Goal: Check status: Check status

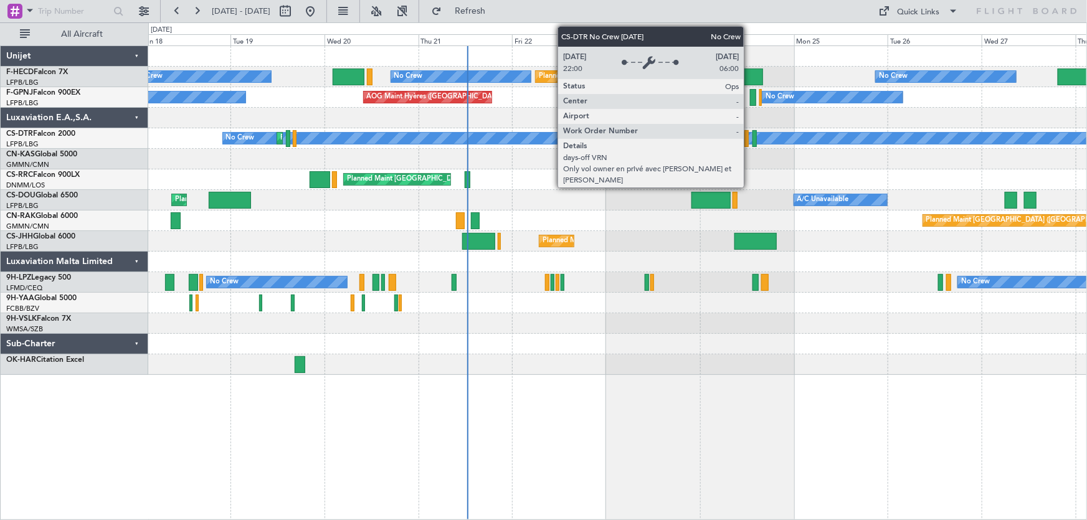
click at [424, 160] on div "No Crew Planned Maint [GEOGRAPHIC_DATA] ([GEOGRAPHIC_DATA]) Planned Maint [GEOG…" at bounding box center [617, 210] width 939 height 329
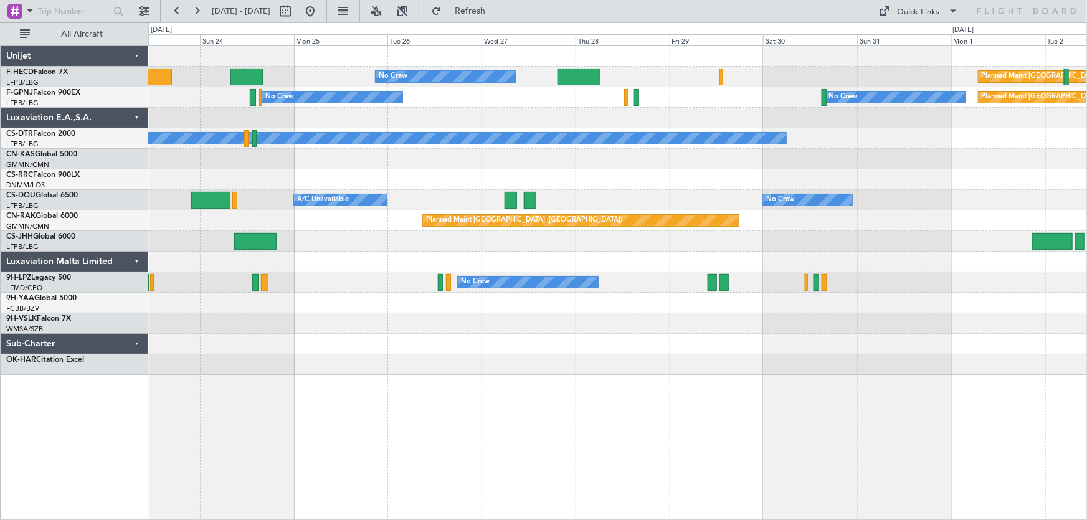
click at [474, 164] on div at bounding box center [617, 159] width 939 height 21
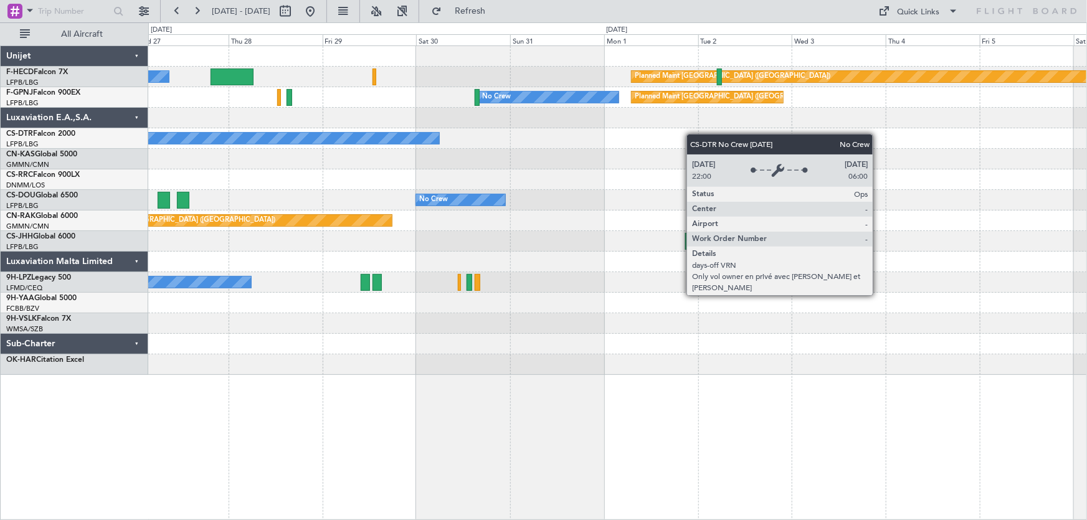
click at [436, 134] on div "No Crew Planned Maint [GEOGRAPHIC_DATA] ([GEOGRAPHIC_DATA]) No Crew Planned Mai…" at bounding box center [617, 210] width 939 height 329
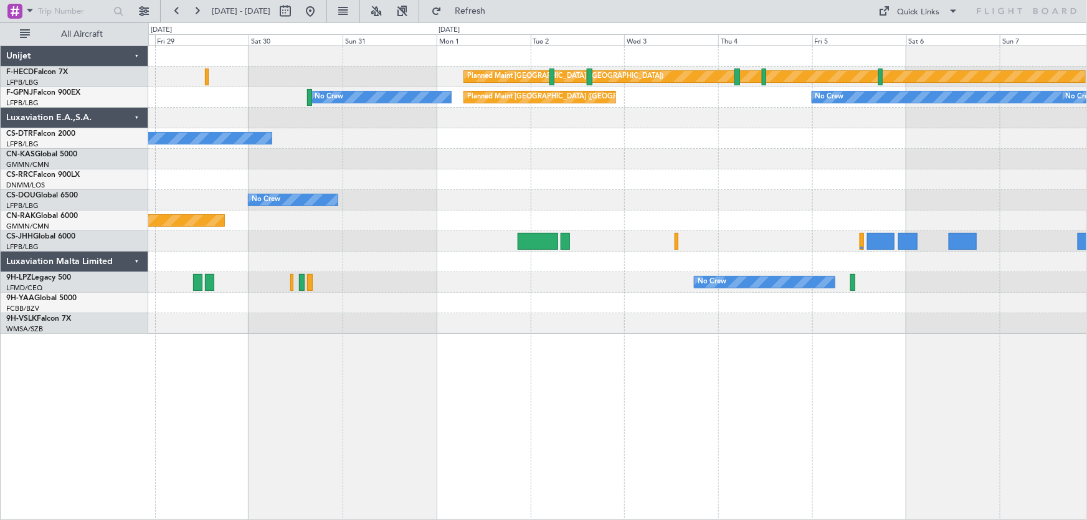
click at [438, 130] on div "Planned Maint [GEOGRAPHIC_DATA] ([GEOGRAPHIC_DATA]) No Crew Planned Maint [GEOG…" at bounding box center [617, 190] width 939 height 288
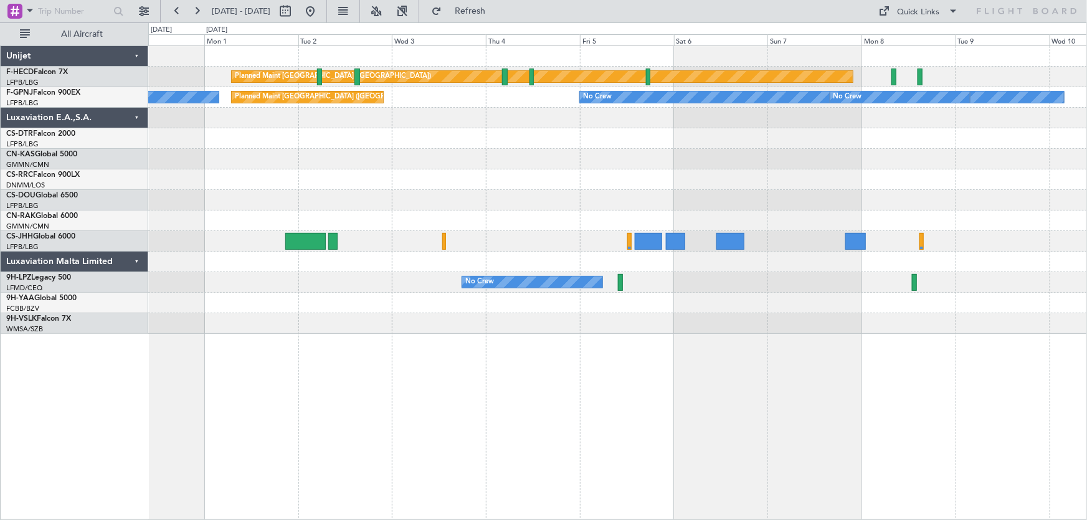
click at [634, 186] on div at bounding box center [617, 180] width 939 height 21
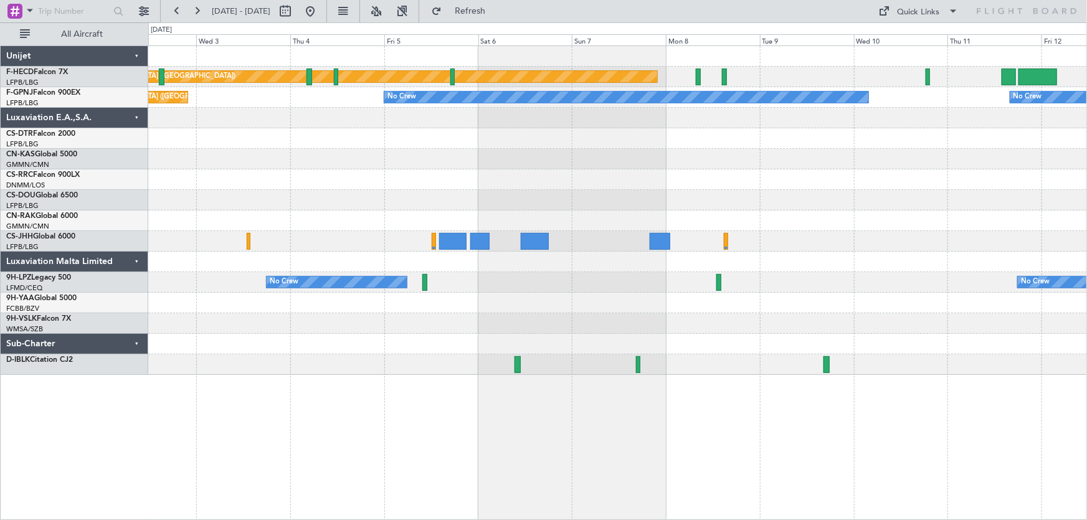
click at [439, 174] on div "Planned Maint [GEOGRAPHIC_DATA] ([GEOGRAPHIC_DATA]) Planned Maint [GEOGRAPHIC_D…" at bounding box center [617, 210] width 939 height 329
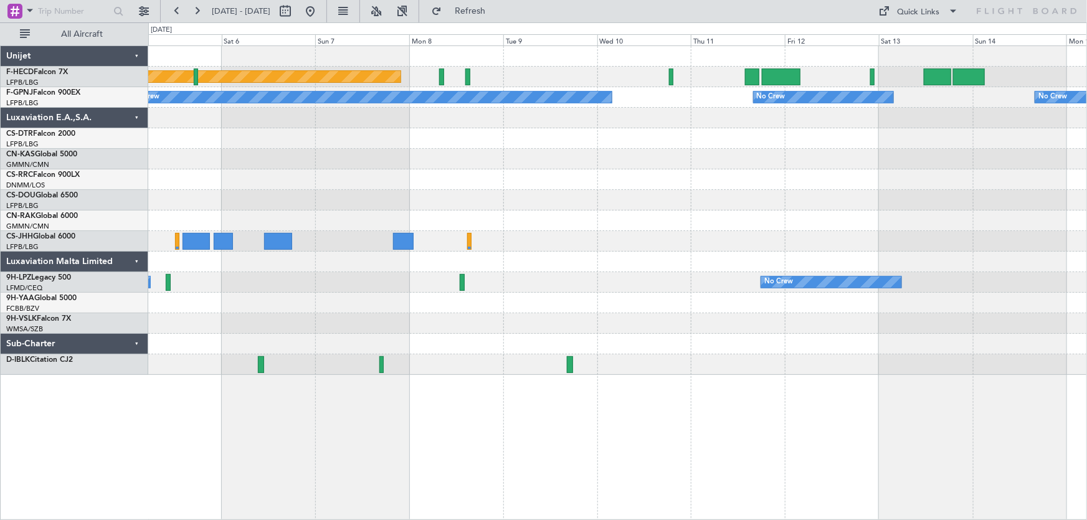
click at [419, 200] on div "Planned Maint [GEOGRAPHIC_DATA] ([GEOGRAPHIC_DATA]) No Crew No Crew No Crew No …" at bounding box center [617, 210] width 939 height 329
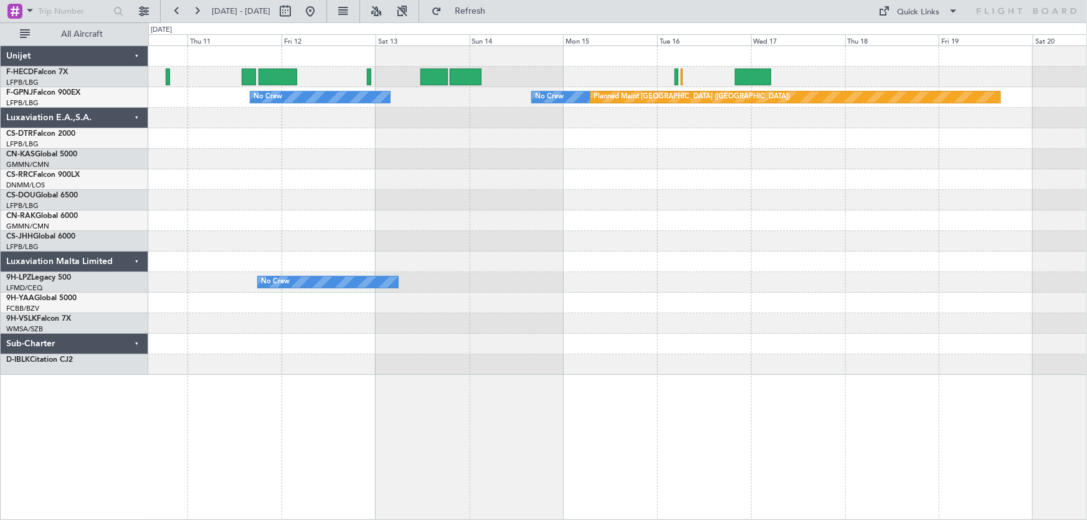
click at [499, 194] on div "No Crew No Crew Planned Maint [GEOGRAPHIC_DATA] ([GEOGRAPHIC_DATA]) No Crew No …" at bounding box center [617, 210] width 939 height 329
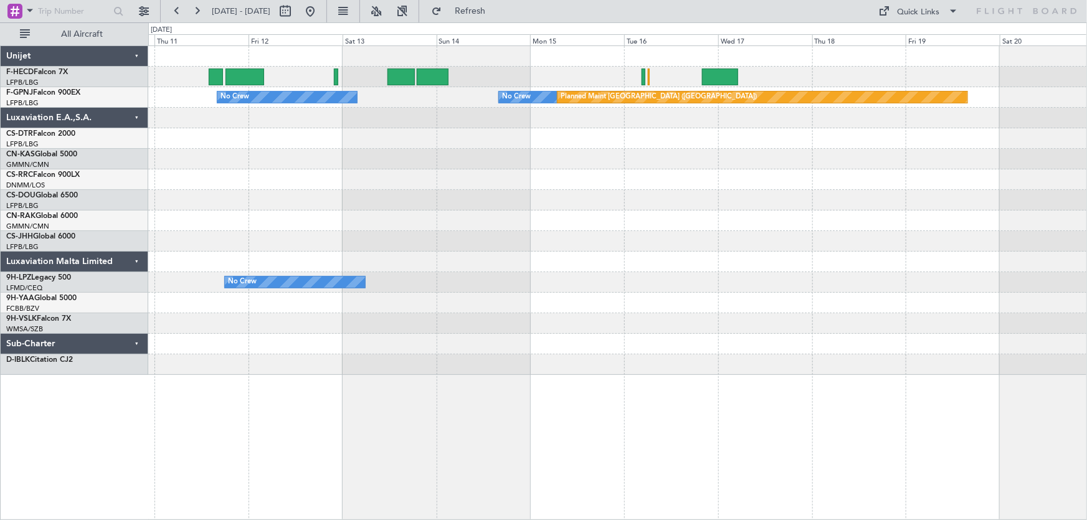
click at [492, 193] on div "No Crew No Crew Planned Maint [GEOGRAPHIC_DATA] ([GEOGRAPHIC_DATA]) No Crew No …" at bounding box center [617, 210] width 939 height 329
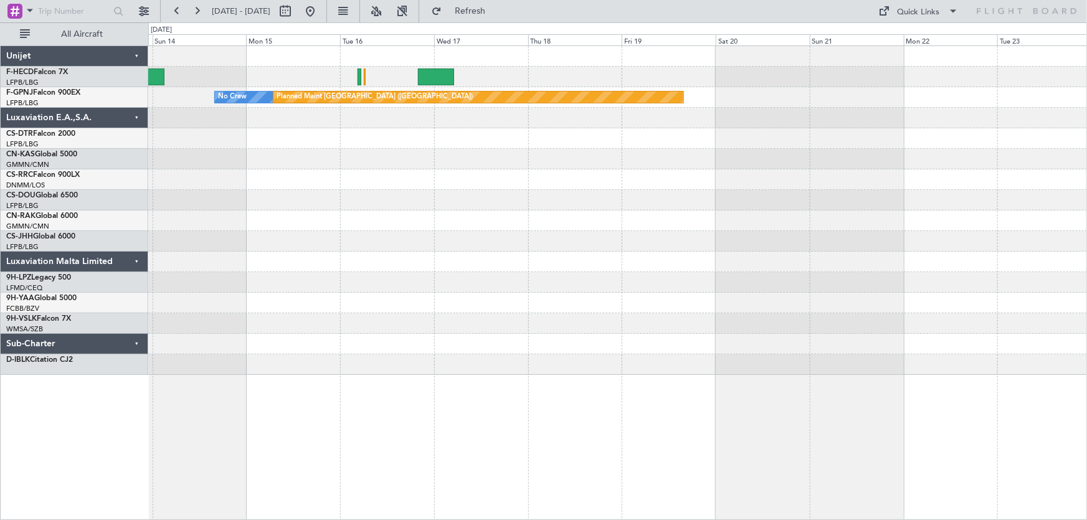
click at [477, 191] on div "No Crew Planned Maint [GEOGRAPHIC_DATA] ([GEOGRAPHIC_DATA]) No Crew No Crew" at bounding box center [617, 210] width 939 height 329
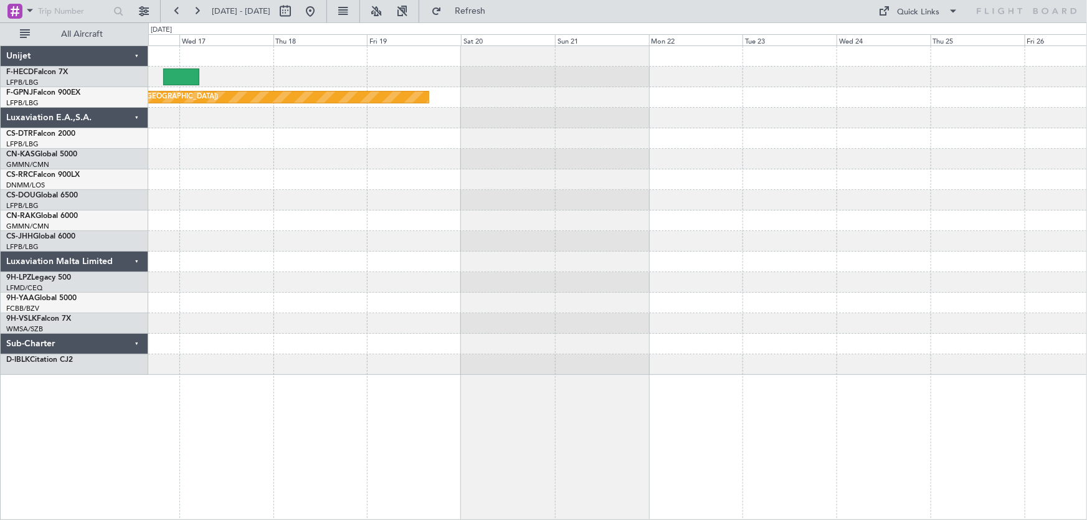
click at [535, 199] on div "Planned Maint [GEOGRAPHIC_DATA] ([GEOGRAPHIC_DATA]) No Crew" at bounding box center [617, 210] width 939 height 329
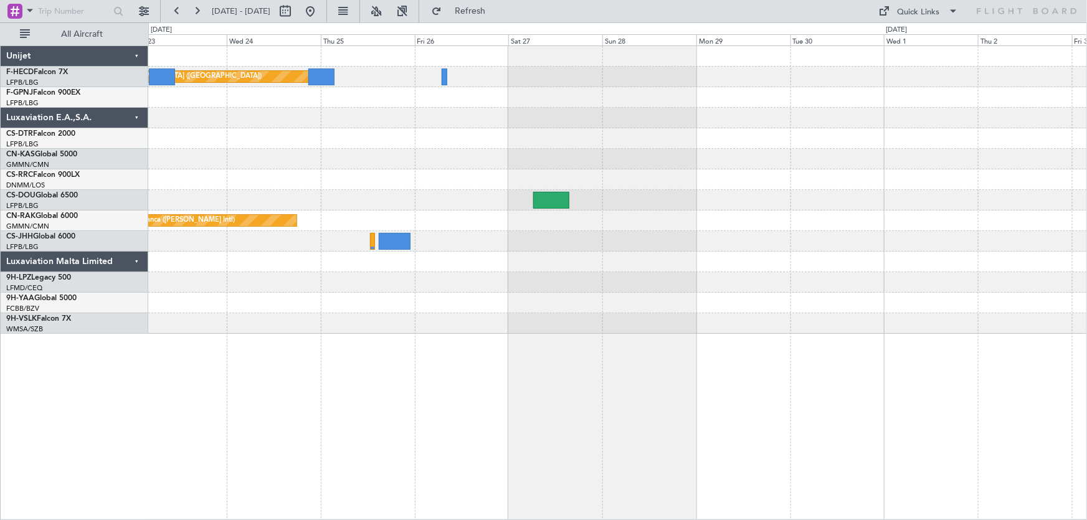
click at [327, 198] on div "Planned Maint [GEOGRAPHIC_DATA] ([GEOGRAPHIC_DATA]) No Crew No Crew Planned Mai…" at bounding box center [617, 190] width 939 height 288
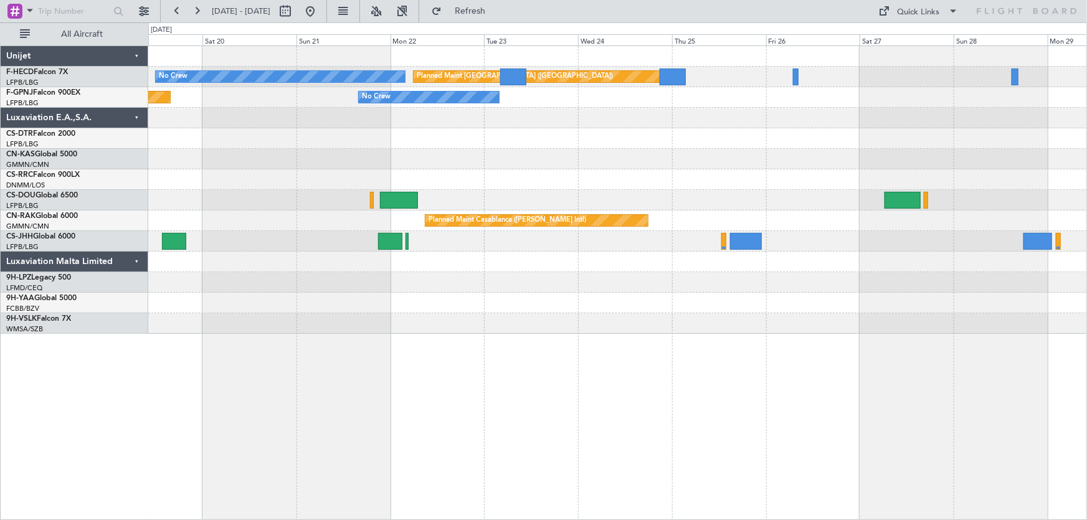
click at [674, 154] on div at bounding box center [617, 159] width 939 height 21
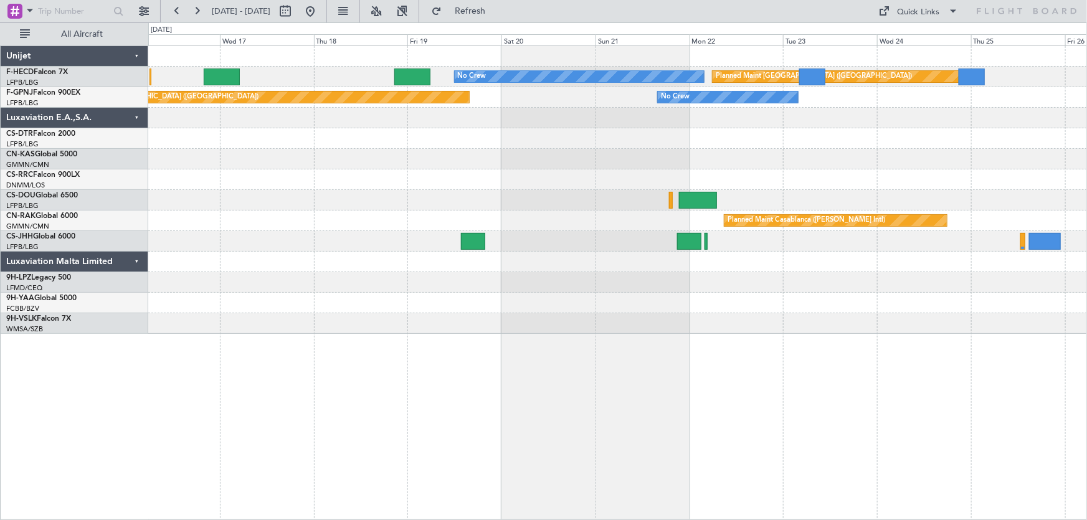
click at [786, 158] on div at bounding box center [617, 159] width 939 height 21
click at [710, 173] on div at bounding box center [617, 180] width 939 height 21
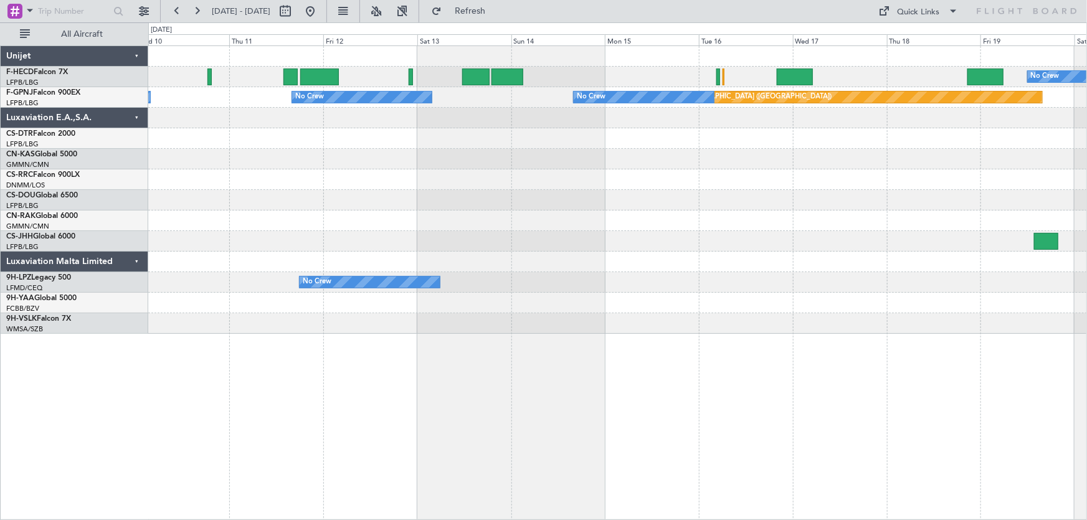
click at [890, 177] on div "No Crew Planned Maint [GEOGRAPHIC_DATA] ([GEOGRAPHIC_DATA]) Planned Maint [GEOG…" at bounding box center [617, 190] width 939 height 288
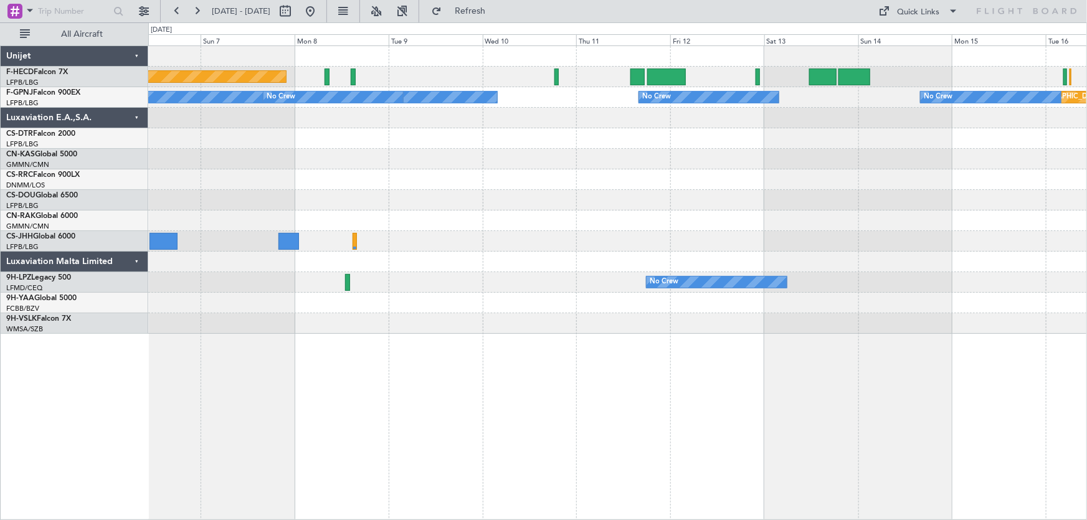
click at [877, 198] on div at bounding box center [617, 200] width 939 height 21
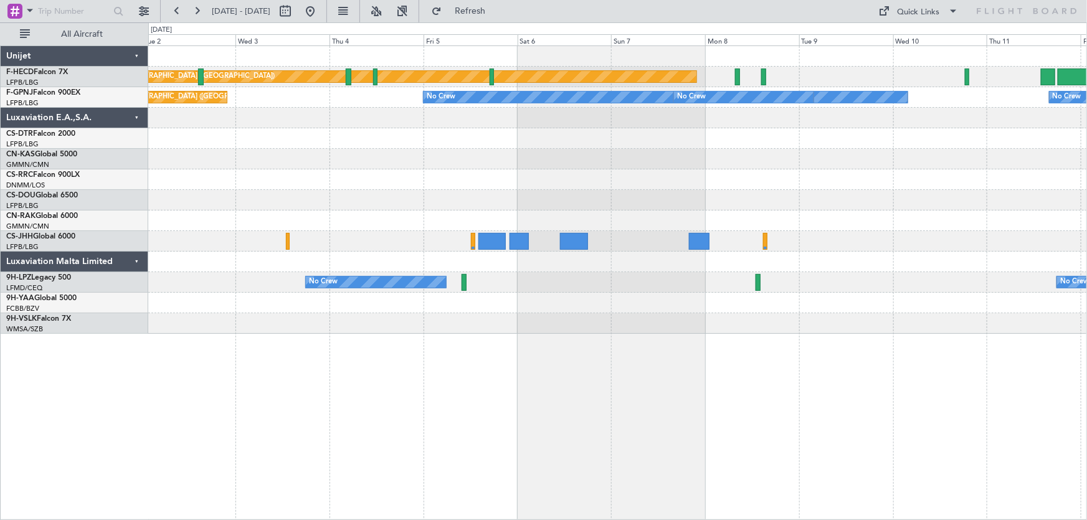
click at [814, 199] on div at bounding box center [617, 200] width 939 height 21
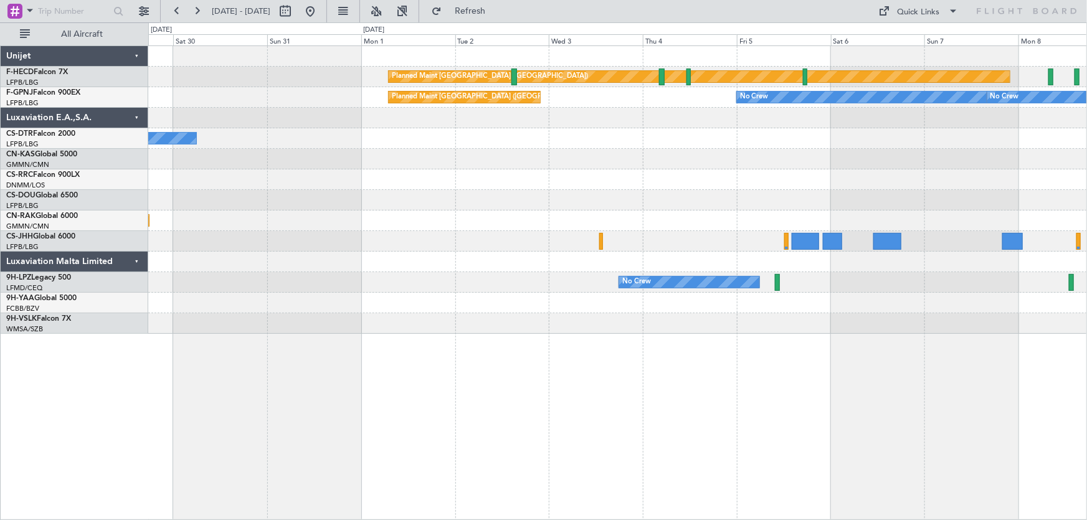
click at [780, 201] on div at bounding box center [617, 200] width 939 height 21
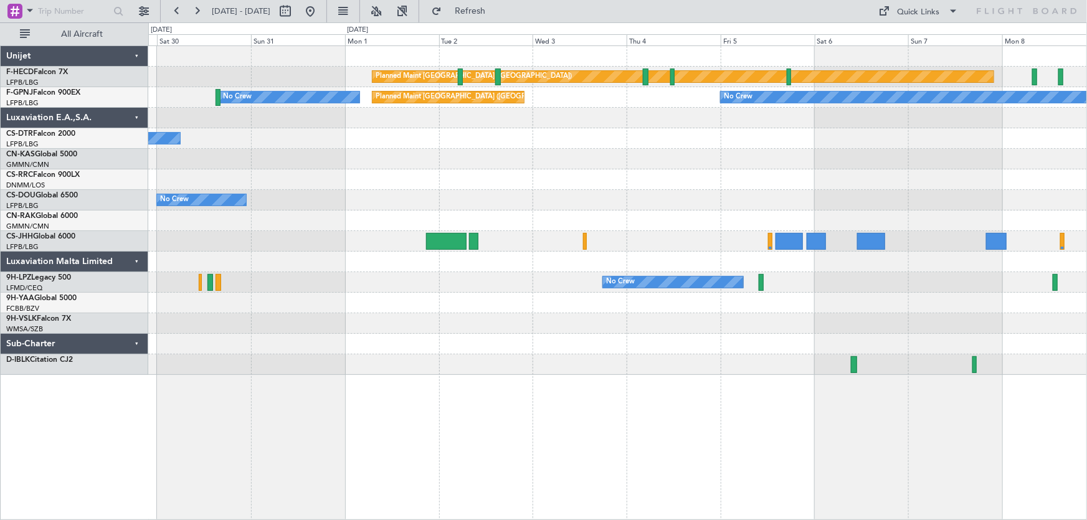
click at [289, 138] on div "Planned Maint [GEOGRAPHIC_DATA] ([GEOGRAPHIC_DATA]) Planned Maint [GEOGRAPHIC_D…" at bounding box center [617, 210] width 939 height 329
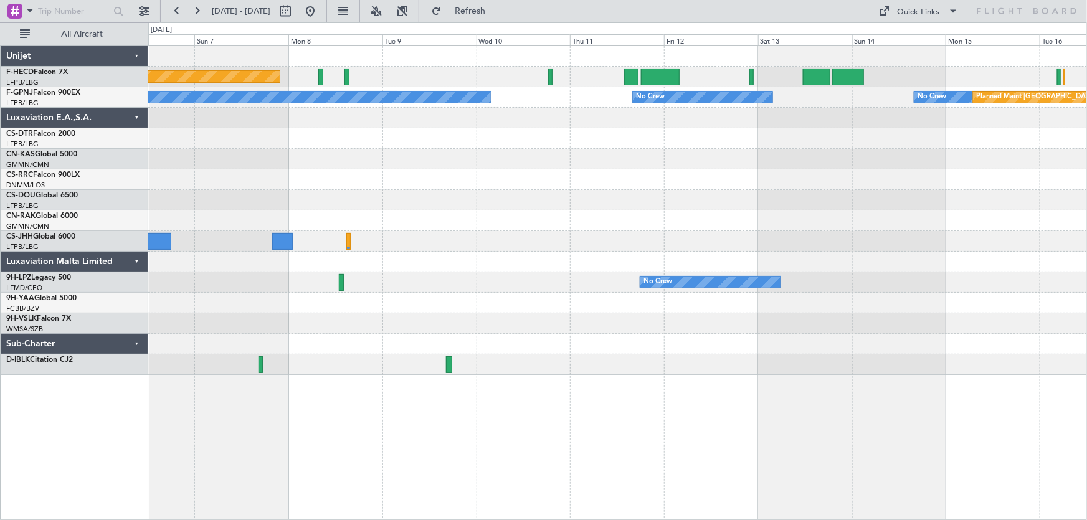
click at [303, 132] on div at bounding box center [617, 138] width 939 height 21
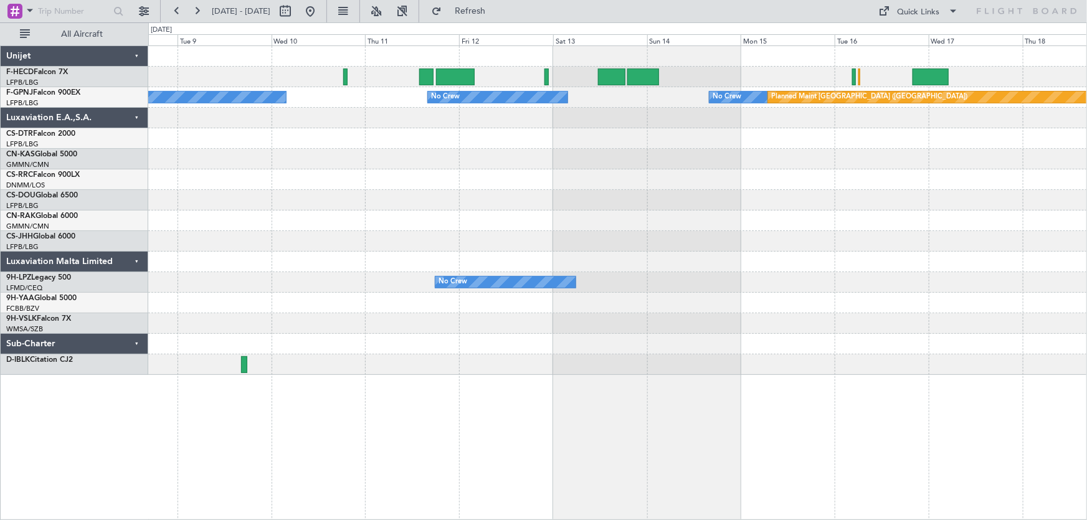
click at [375, 148] on div at bounding box center [617, 138] width 939 height 21
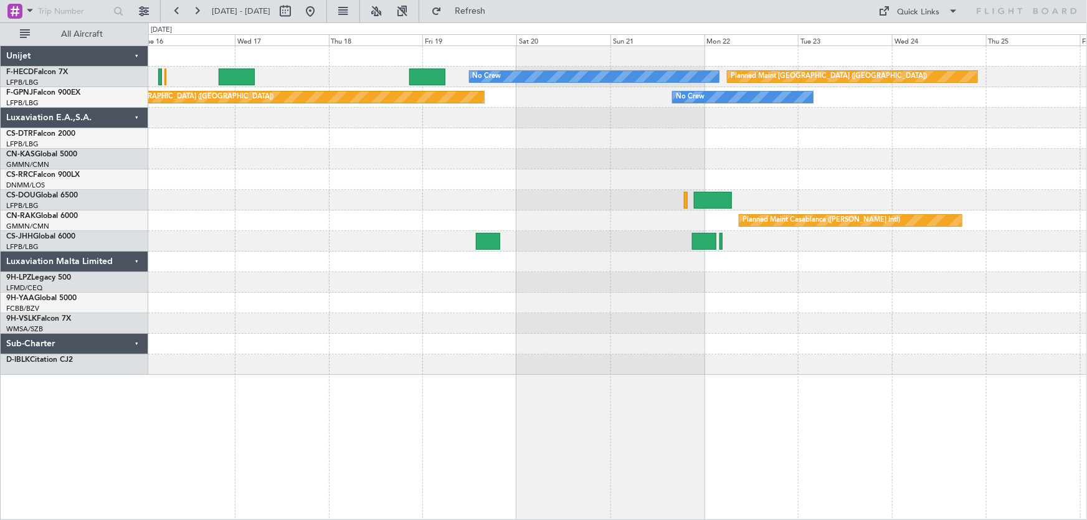
click at [366, 171] on div "No Crew Planned Maint [GEOGRAPHIC_DATA] ([GEOGRAPHIC_DATA]) No Crew Planned Mai…" at bounding box center [617, 210] width 939 height 329
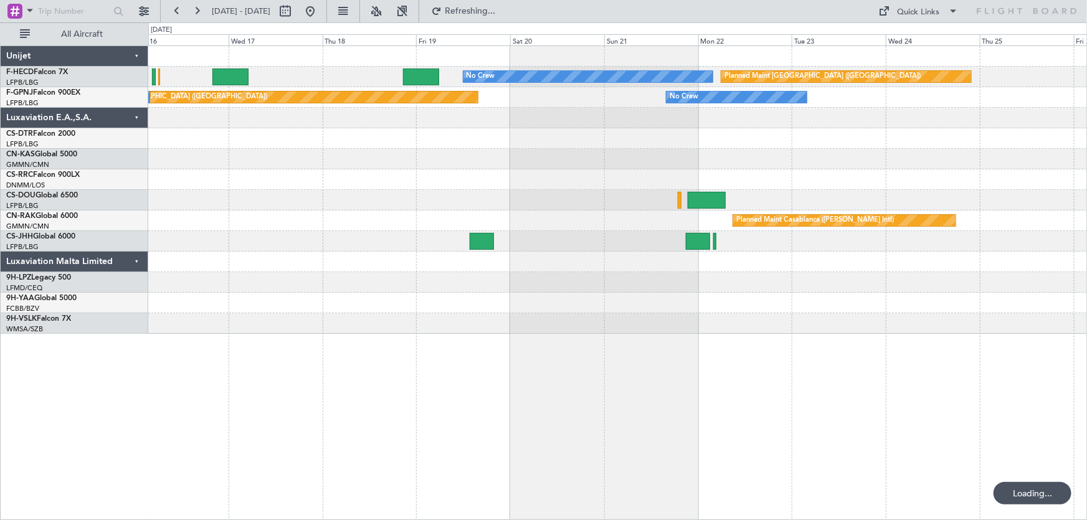
click at [287, 217] on div "Planned Maint [GEOGRAPHIC_DATA] ([GEOGRAPHIC_DATA]) No Crew Planned Maint [GEOG…" at bounding box center [617, 190] width 939 height 288
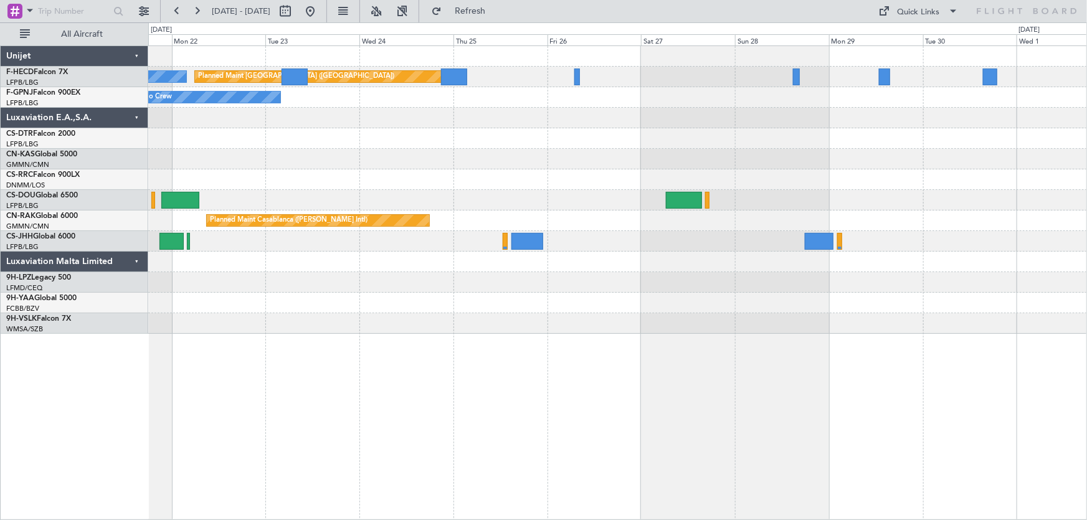
click at [466, 177] on div "Planned Maint [GEOGRAPHIC_DATA] ([GEOGRAPHIC_DATA]) No Crew No Crew Planned Mai…" at bounding box center [617, 190] width 939 height 288
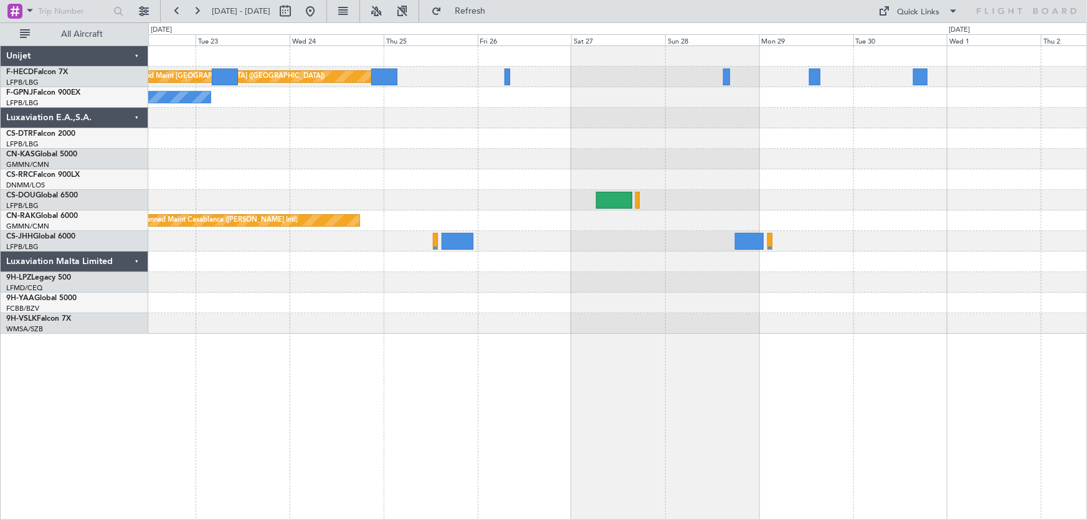
click at [774, 149] on div at bounding box center [617, 159] width 939 height 21
click at [790, 149] on div at bounding box center [617, 159] width 939 height 21
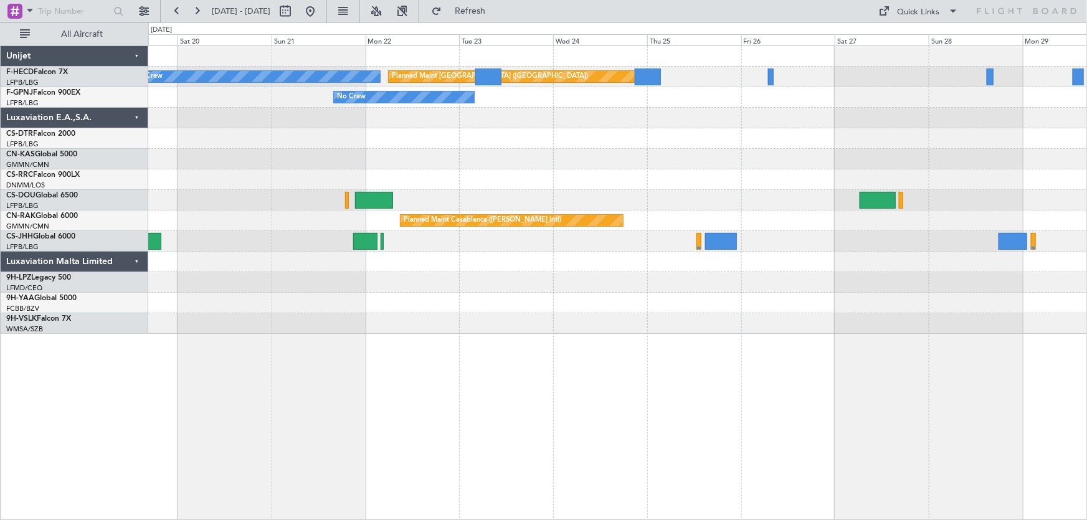
click at [731, 149] on div at bounding box center [617, 159] width 939 height 21
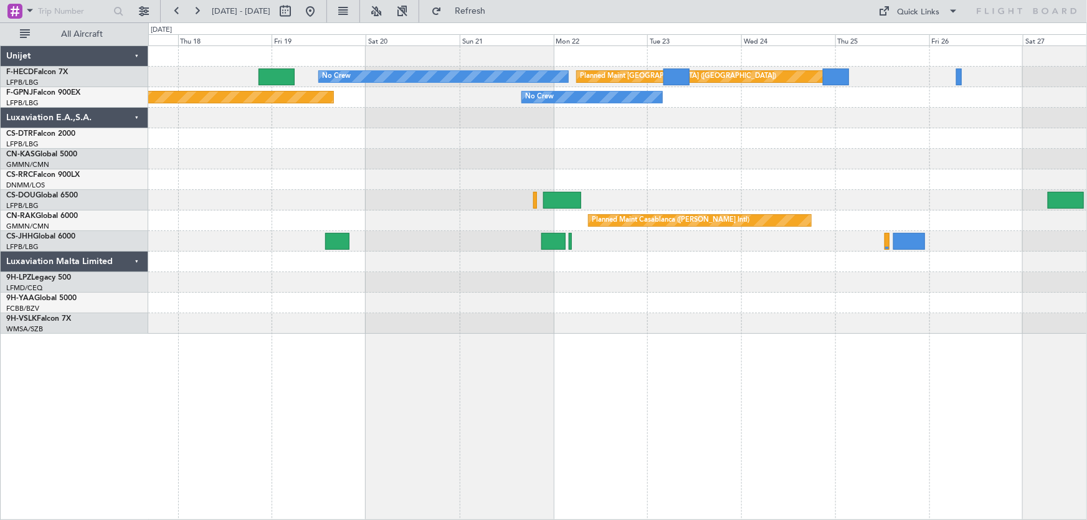
click at [297, 114] on div "Planned Maint [GEOGRAPHIC_DATA] ([GEOGRAPHIC_DATA]) No Crew No Crew Planned Mai…" at bounding box center [617, 190] width 939 height 288
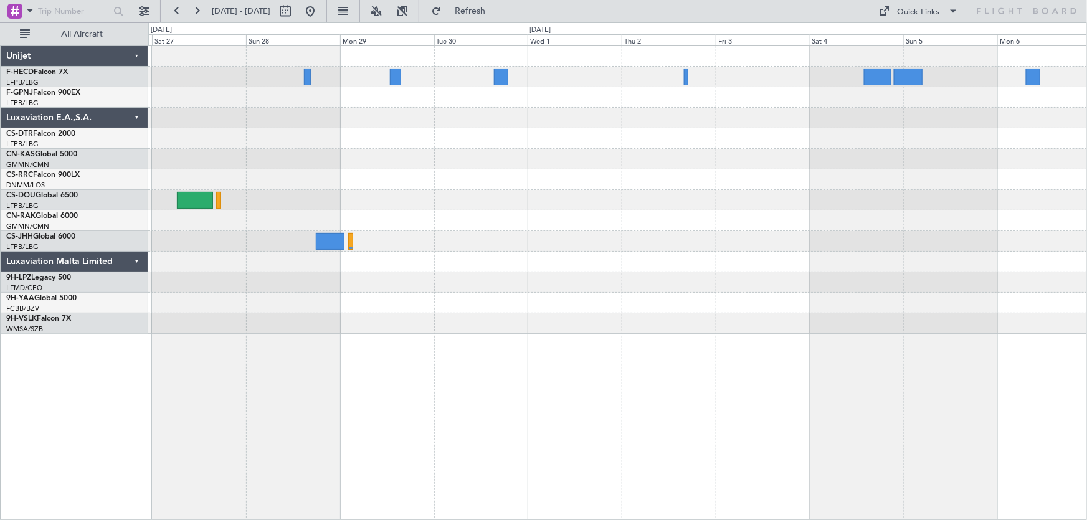
click at [332, 151] on div "Planned Maint [GEOGRAPHIC_DATA] ([GEOGRAPHIC_DATA]) Planned Maint Casablanca ([…" at bounding box center [617, 190] width 939 height 288
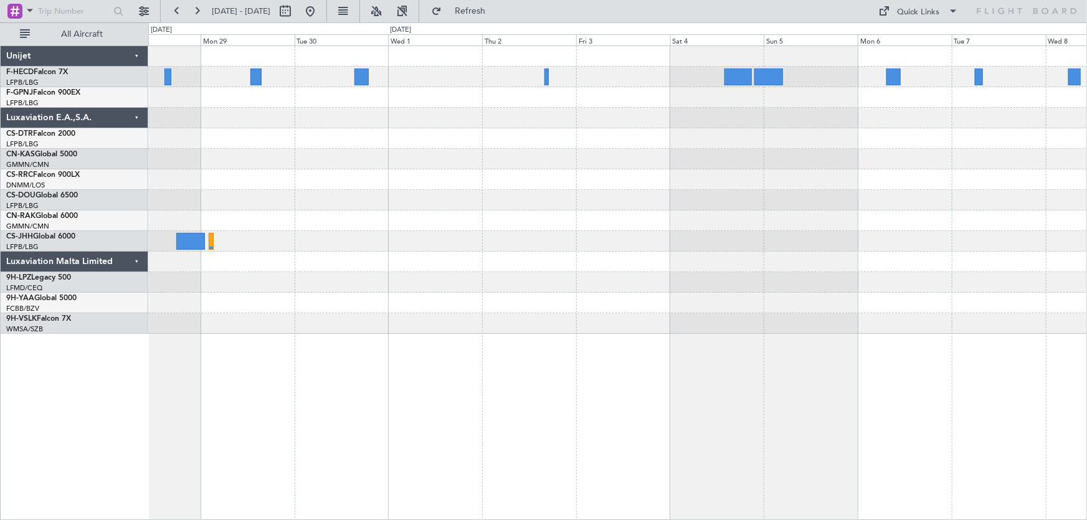
click at [373, 175] on div at bounding box center [617, 190] width 939 height 288
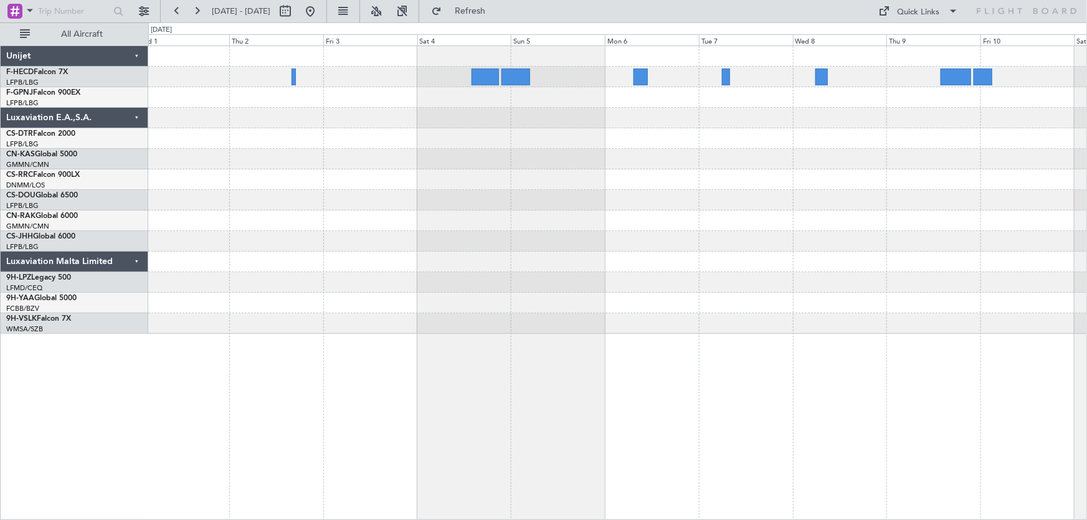
click at [298, 193] on div at bounding box center [617, 190] width 939 height 288
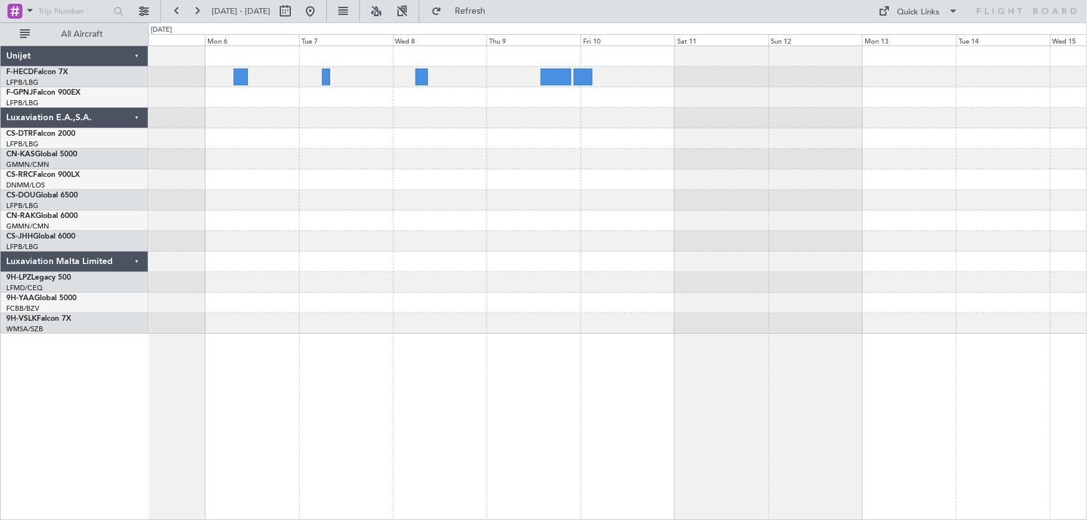
click at [368, 190] on div at bounding box center [617, 200] width 939 height 21
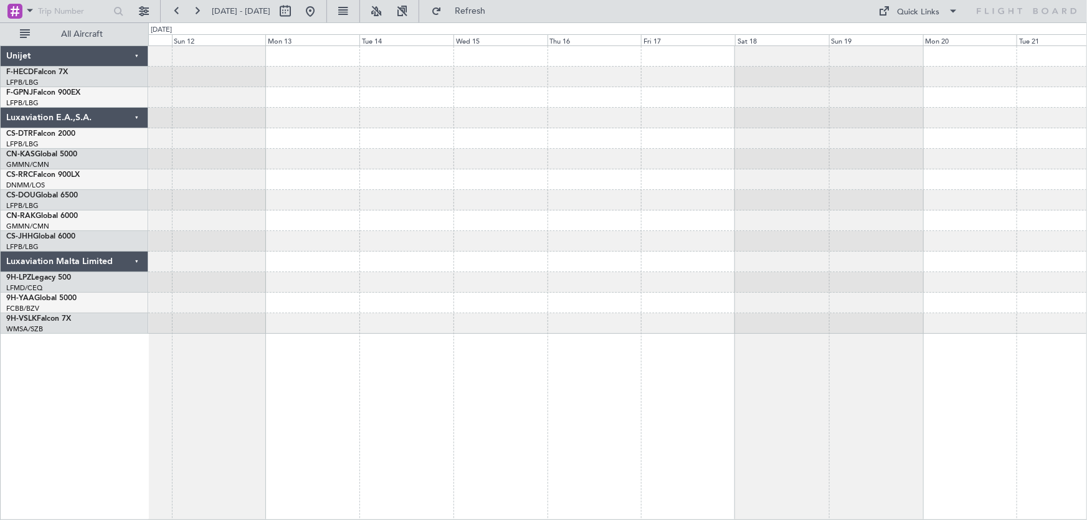
click at [510, 188] on div at bounding box center [617, 180] width 939 height 21
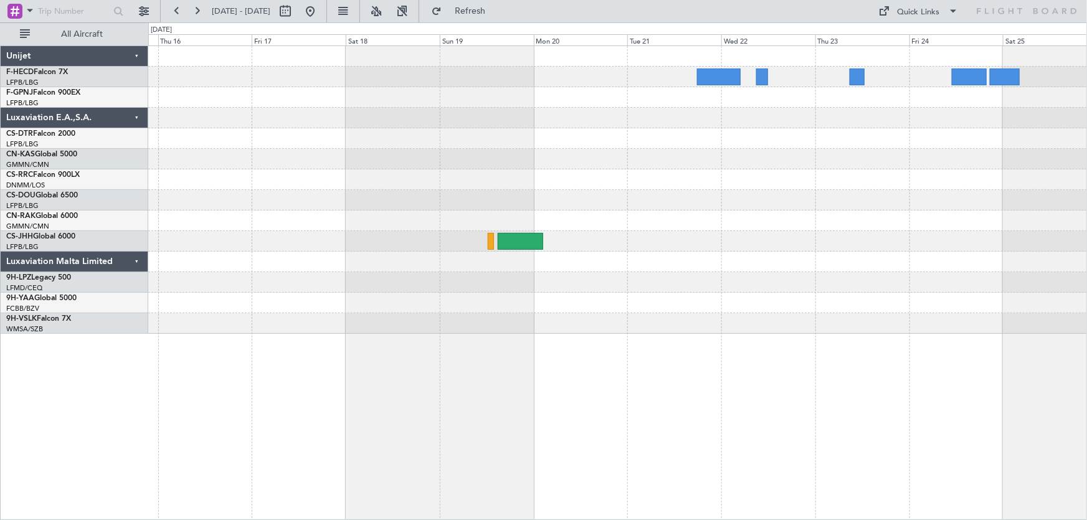
click at [414, 190] on div at bounding box center [617, 190] width 939 height 288
click at [432, 114] on div at bounding box center [617, 118] width 939 height 21
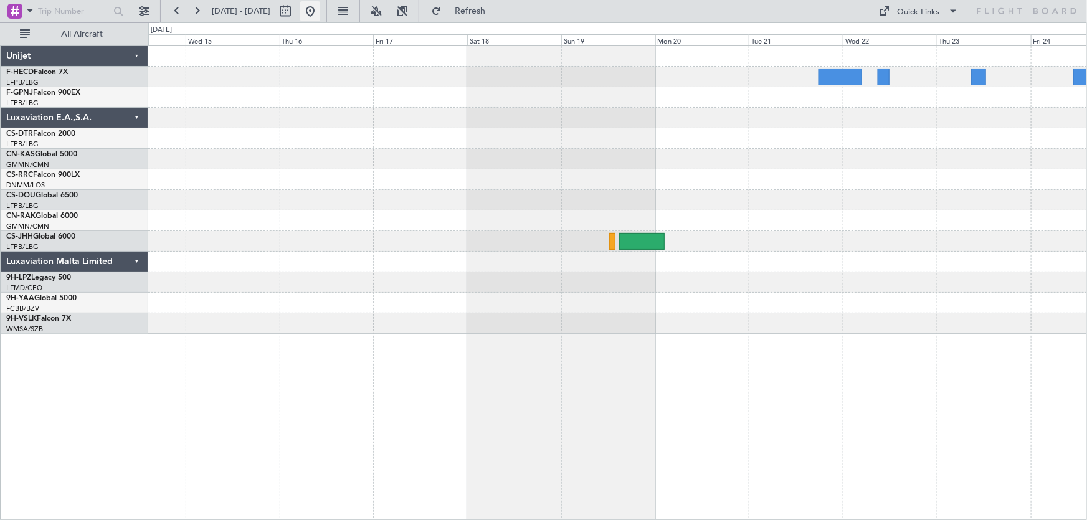
click at [320, 12] on button at bounding box center [310, 11] width 20 height 20
